Goal: Information Seeking & Learning: Find specific fact

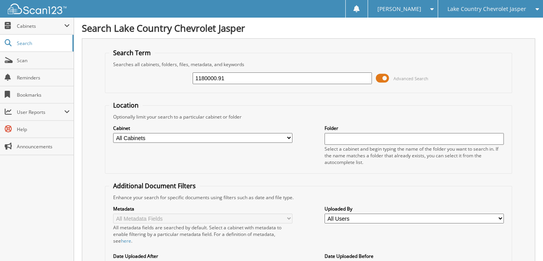
type input "1180000.91"
drag, startPoint x: 233, startPoint y: 77, endPoint x: 164, endPoint y: 77, distance: 69.3
click at [166, 74] on div "1180000.91 Advanced Search" at bounding box center [308, 78] width 398 height 21
